Goal: Task Accomplishment & Management: Complete application form

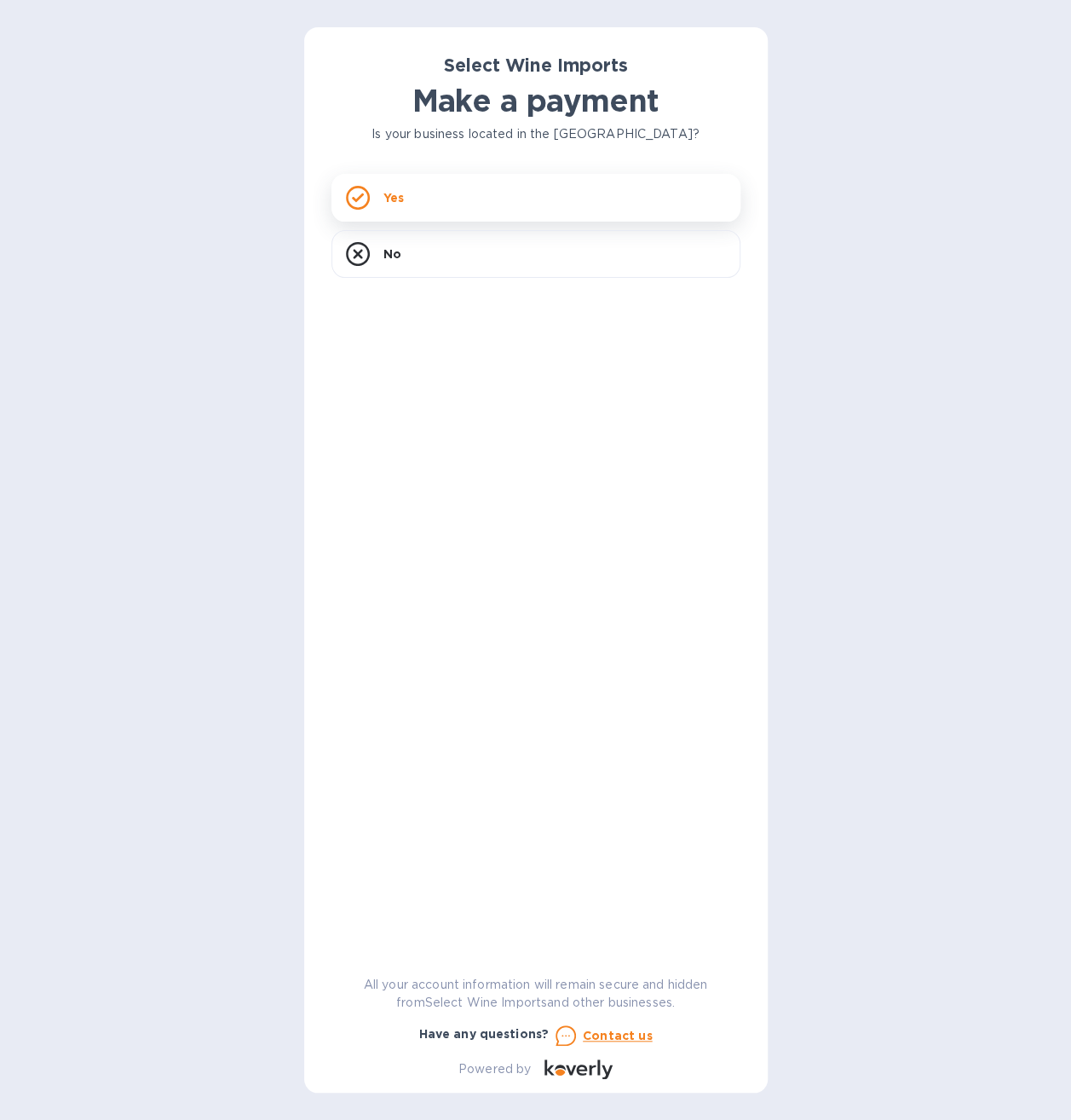
click at [416, 208] on div "Yes" at bounding box center [536, 198] width 409 height 48
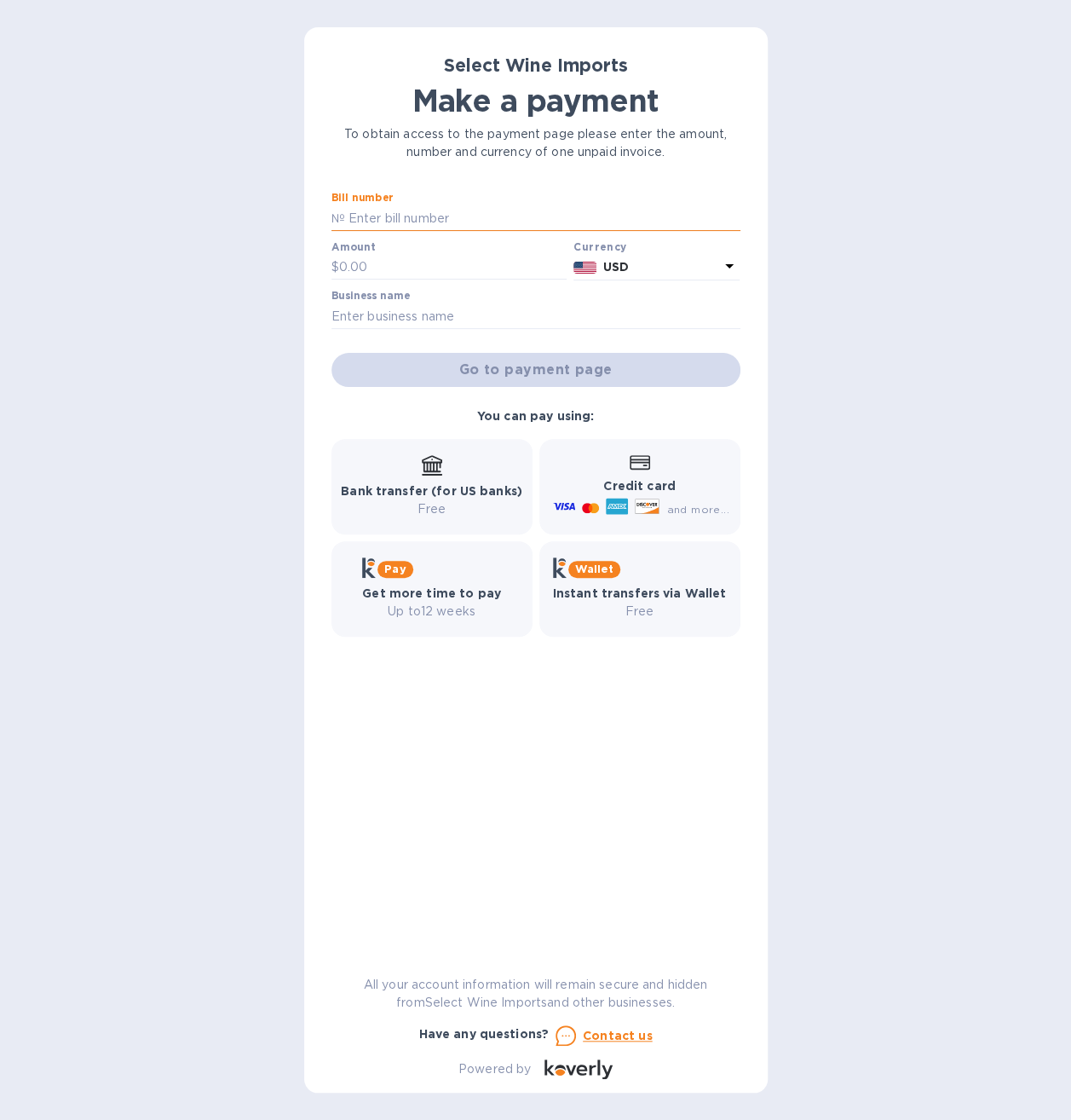
click at [406, 216] on input "text" at bounding box center [543, 217] width 395 height 25
type input "23139"
click at [412, 259] on input "text" at bounding box center [453, 267] width 229 height 25
type input "6,240"
click at [423, 317] on input "text" at bounding box center [536, 315] width 409 height 25
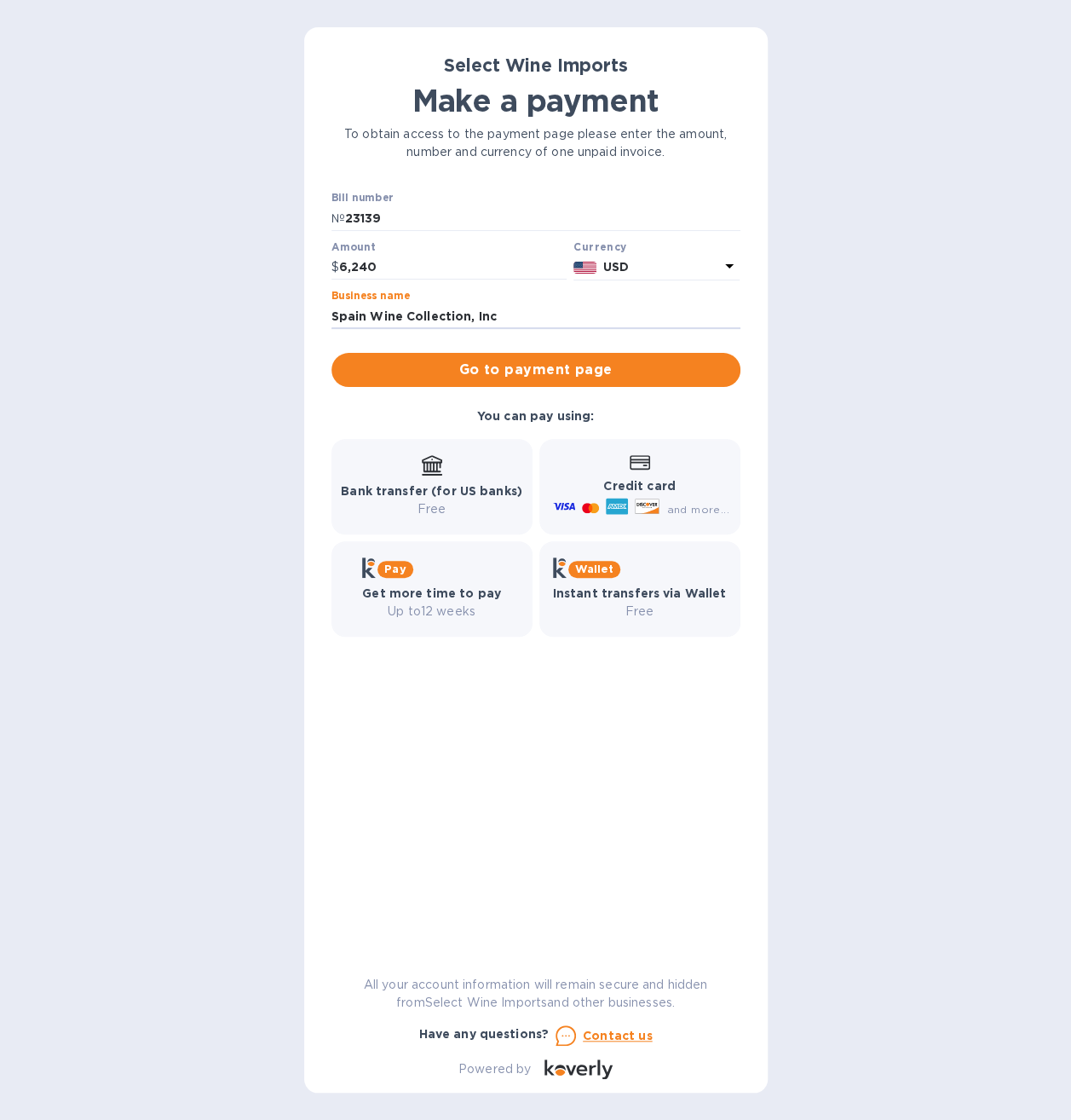
type input "Spain Wine Collection, Inc"
click at [474, 472] on div "Bank transfer (for US banks) Free" at bounding box center [431, 487] width 182 height 63
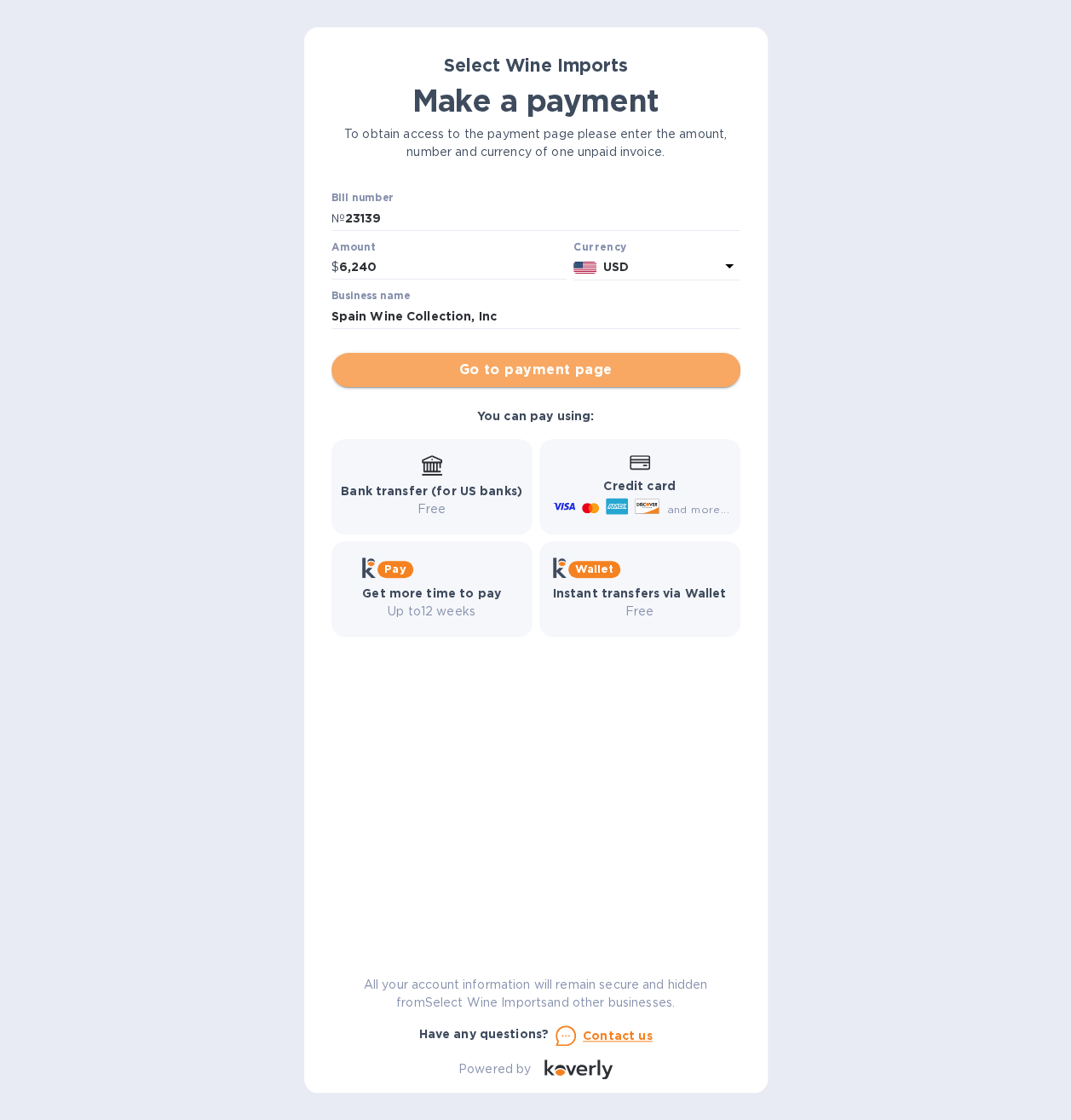
click at [556, 368] on span "Go to payment page" at bounding box center [536, 370] width 382 height 21
